Goal: Information Seeking & Learning: Learn about a topic

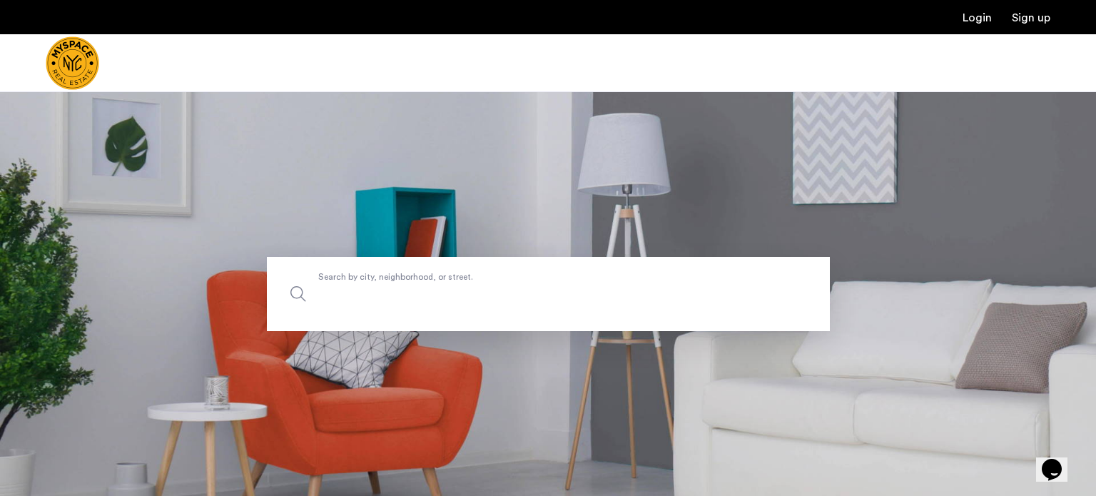
click at [383, 281] on input "Search by city, neighborhood, or street." at bounding box center [548, 294] width 563 height 74
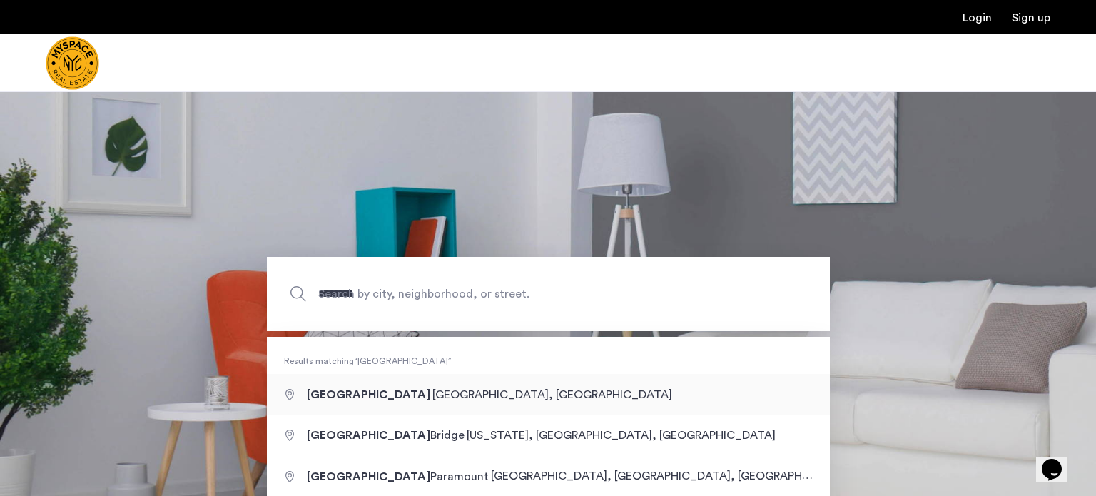
type input "**********"
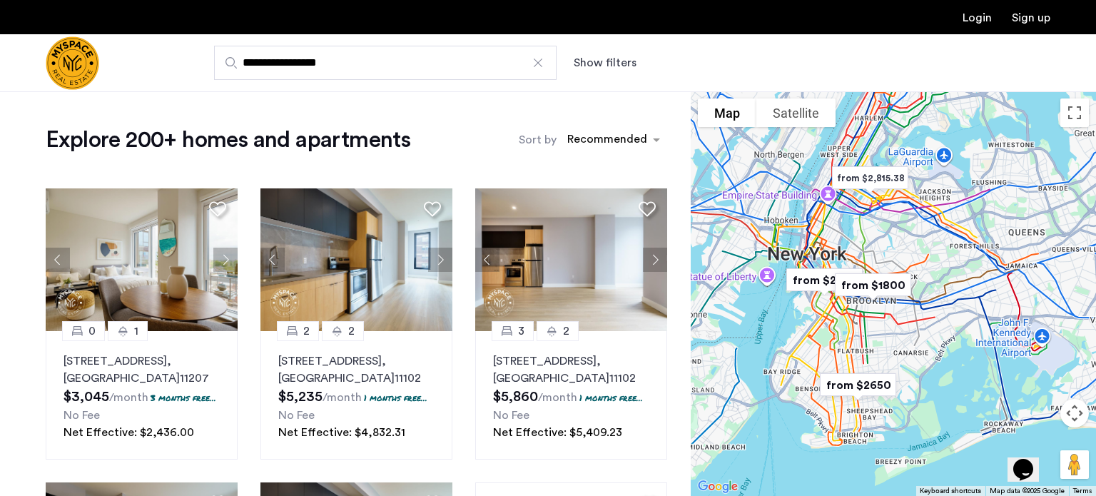
click at [912, 333] on div at bounding box center [893, 293] width 405 height 405
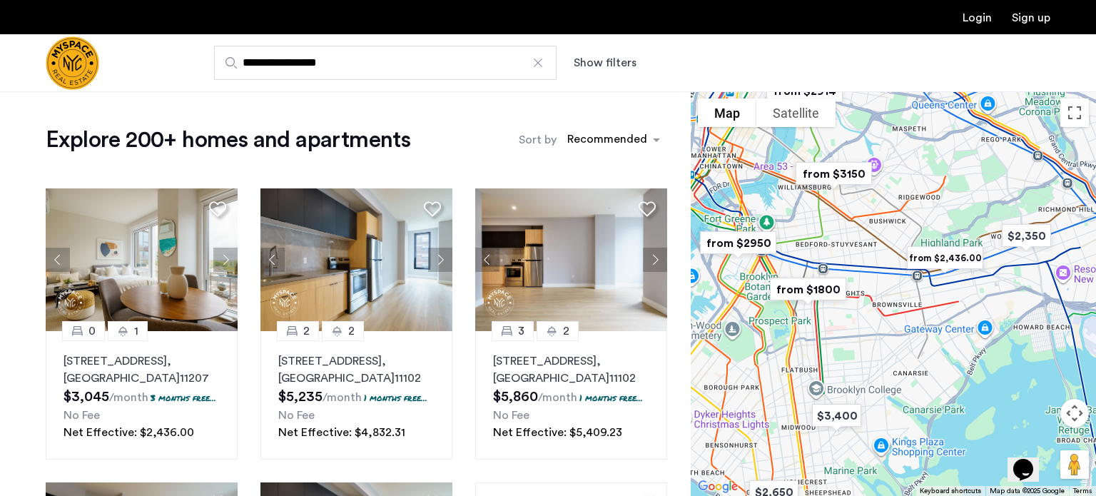
click at [821, 291] on img "from $1800" at bounding box center [808, 290] width 99 height 44
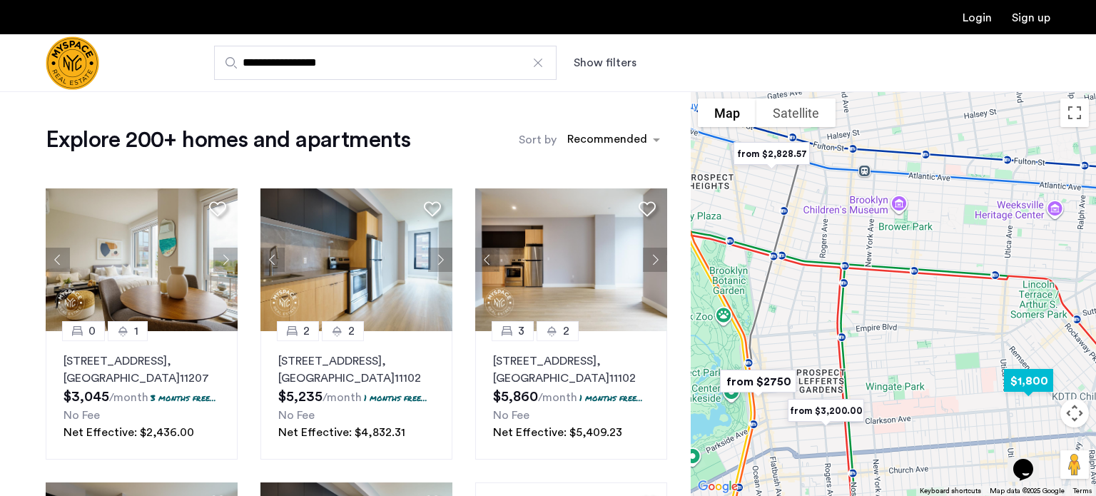
click at [1014, 373] on img "$1,800" at bounding box center [1029, 381] width 72 height 44
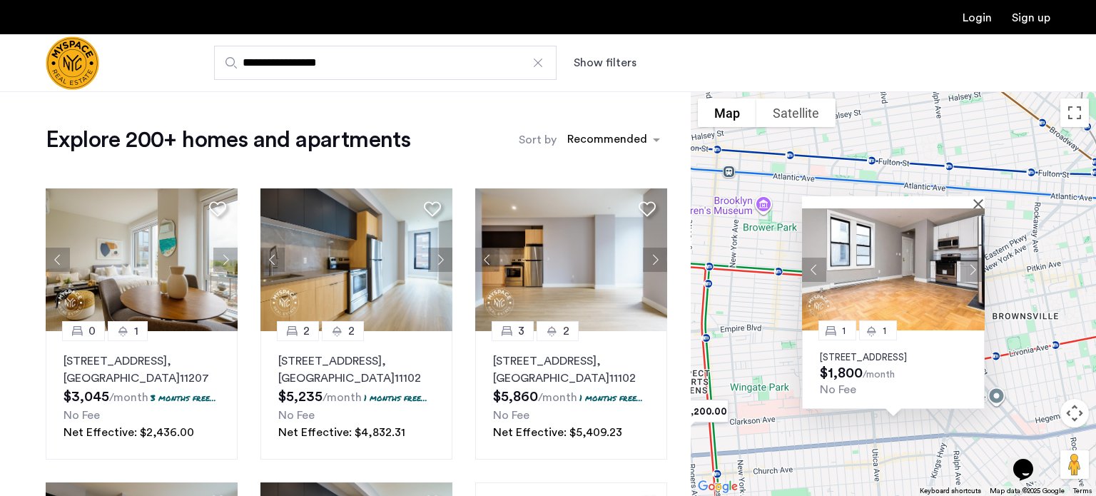
click at [929, 268] on img at bounding box center [893, 269] width 183 height 122
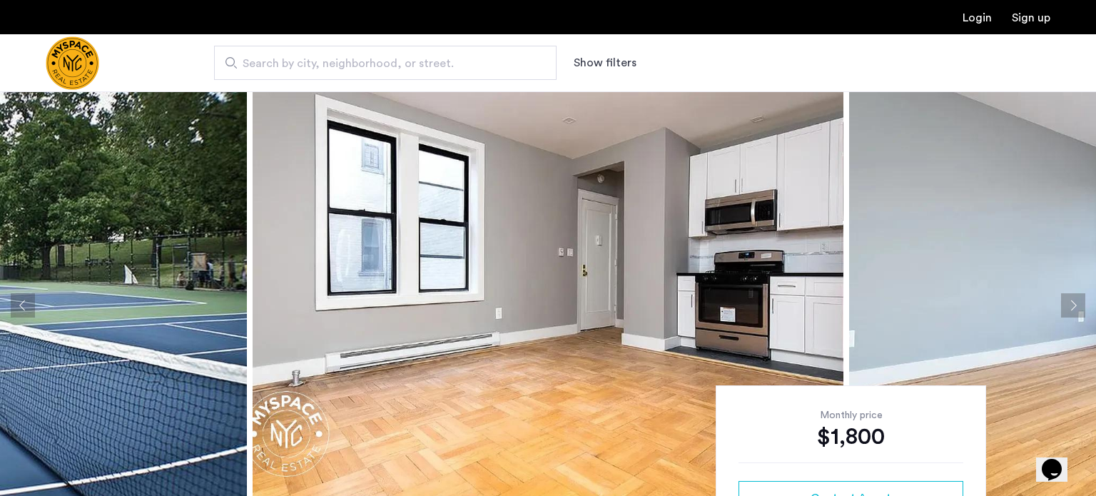
click at [1078, 314] on button "Next apartment" at bounding box center [1073, 305] width 24 height 24
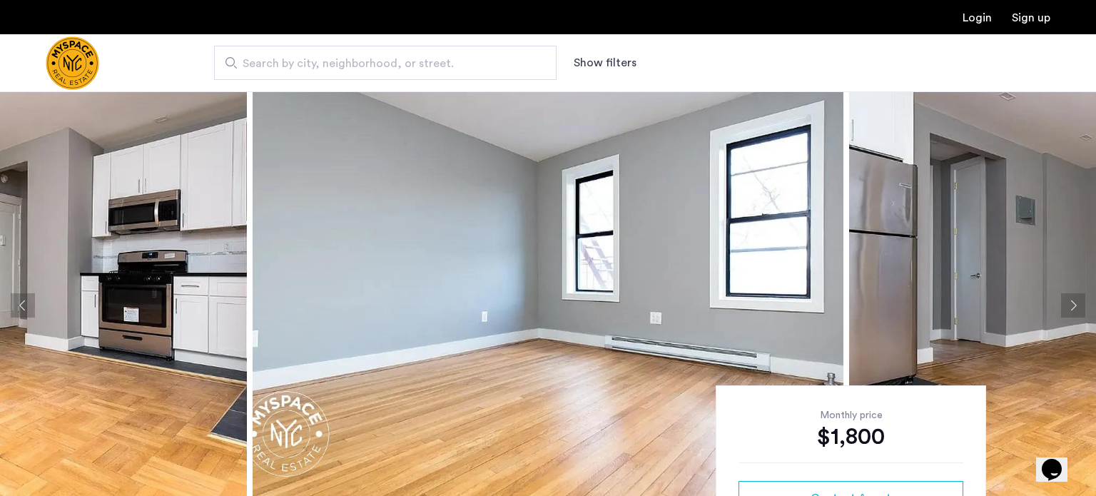
click at [1078, 314] on button "Next apartment" at bounding box center [1073, 305] width 24 height 24
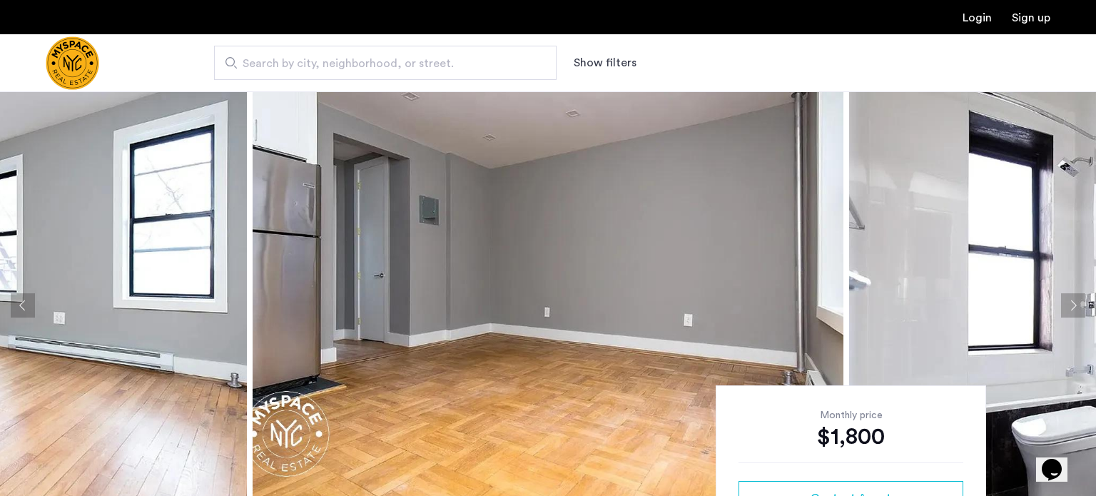
click at [1078, 314] on button "Next apartment" at bounding box center [1073, 305] width 24 height 24
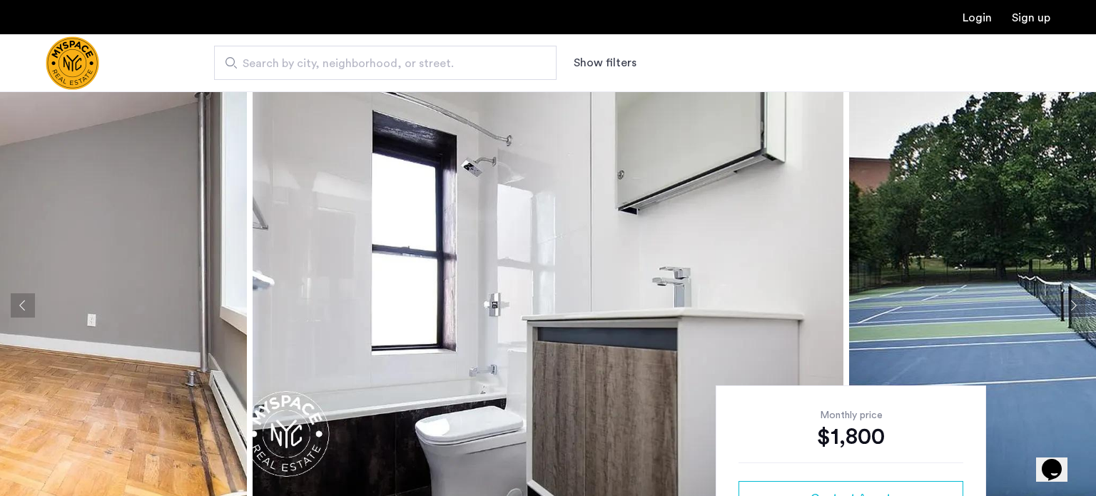
click at [1078, 314] on button "Next apartment" at bounding box center [1073, 305] width 24 height 24
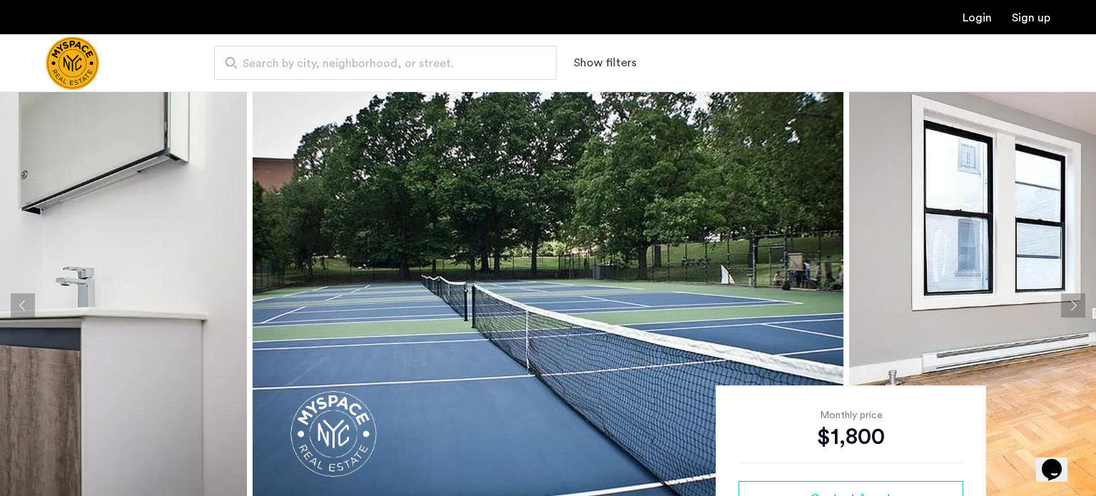
click at [1078, 314] on button "Next apartment" at bounding box center [1073, 305] width 24 height 24
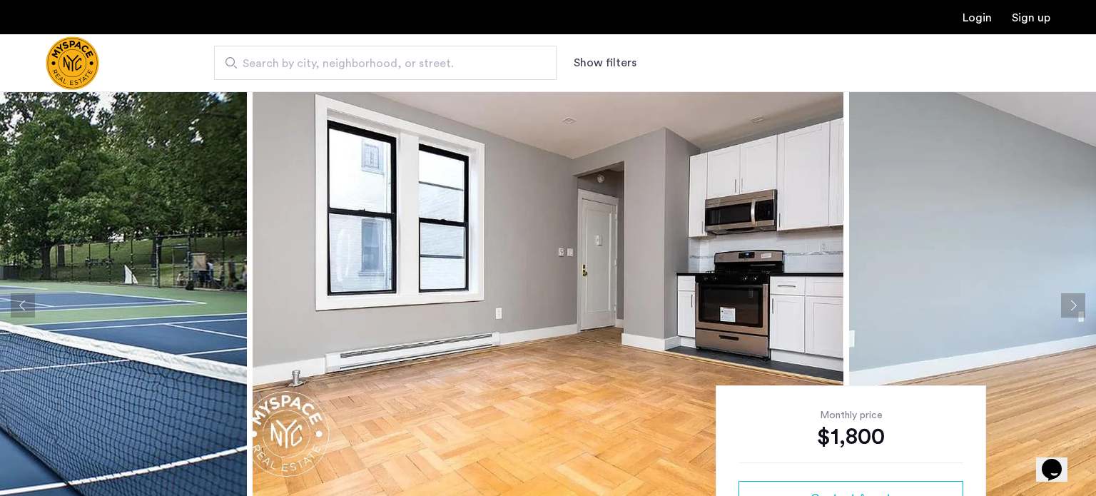
click at [1078, 314] on button "Next apartment" at bounding box center [1073, 305] width 24 height 24
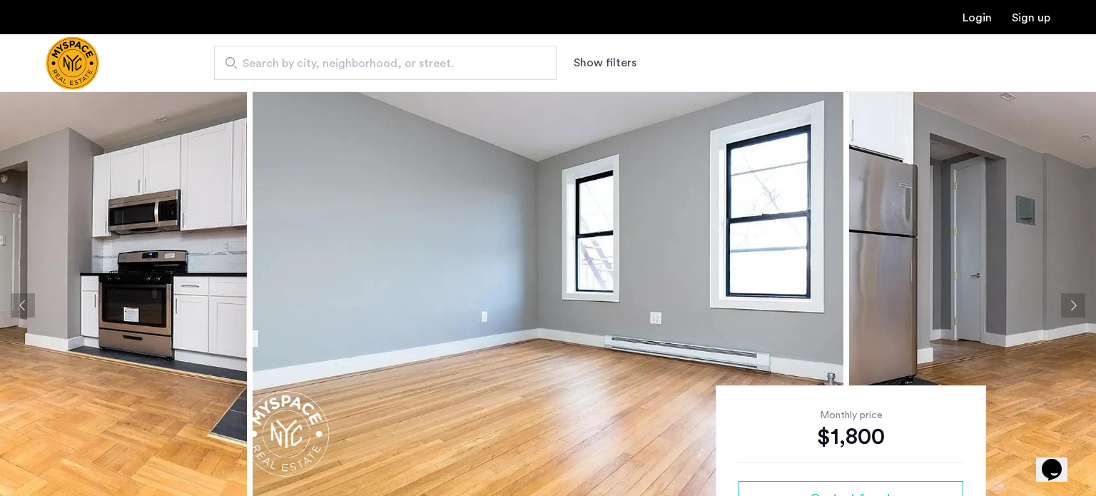
click at [1078, 314] on button "Next apartment" at bounding box center [1073, 305] width 24 height 24
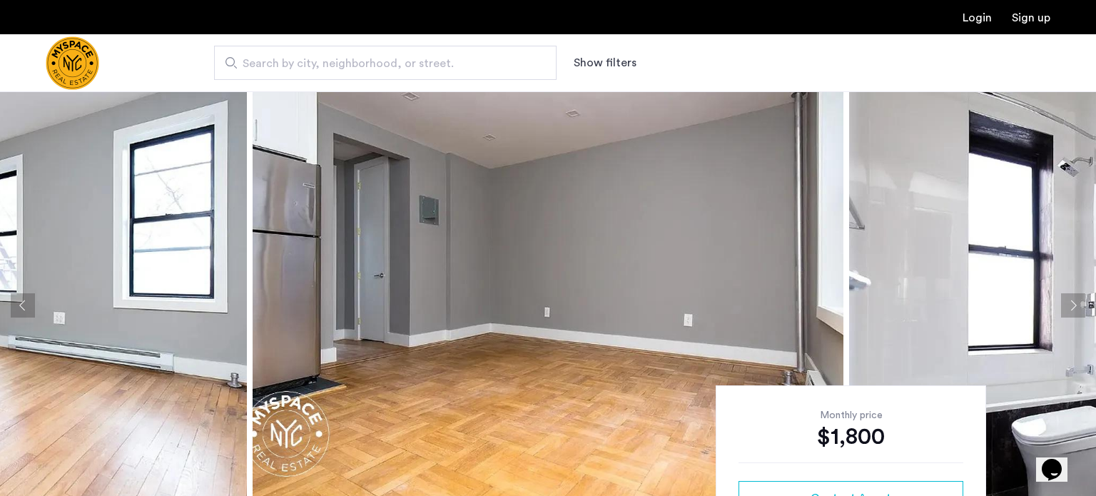
click at [1078, 314] on button "Next apartment" at bounding box center [1073, 305] width 24 height 24
